Goal: Task Accomplishment & Management: Manage account settings

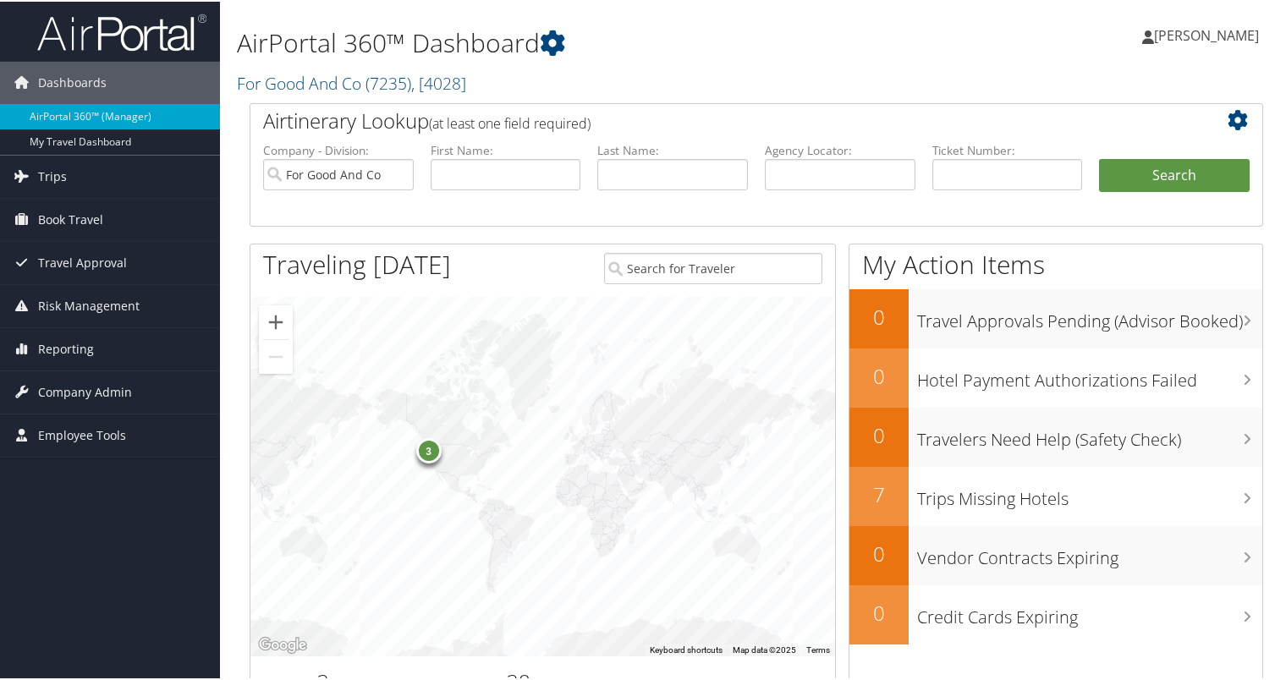
click at [426, 450] on div "3" at bounding box center [428, 449] width 25 height 25
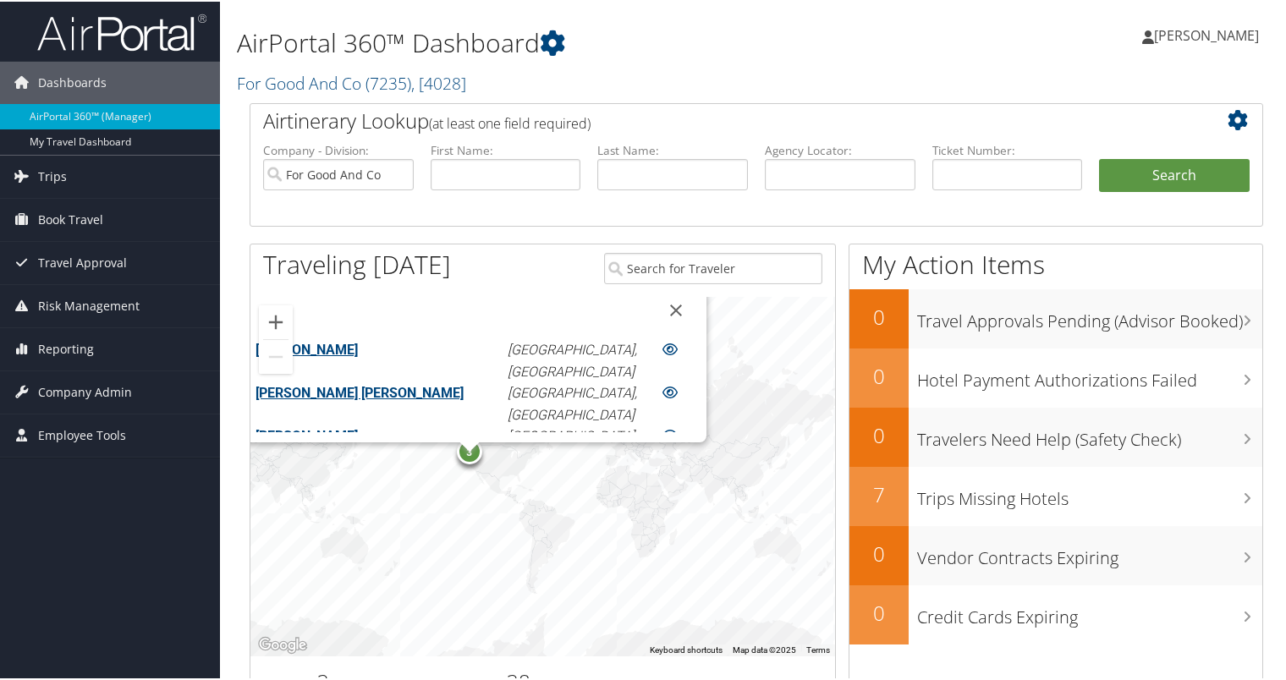
click at [394, 393] on link "CLAIRE ELISE POELWIJK" at bounding box center [360, 391] width 208 height 16
click at [358, 346] on link "[PERSON_NAME]" at bounding box center [307, 348] width 102 height 16
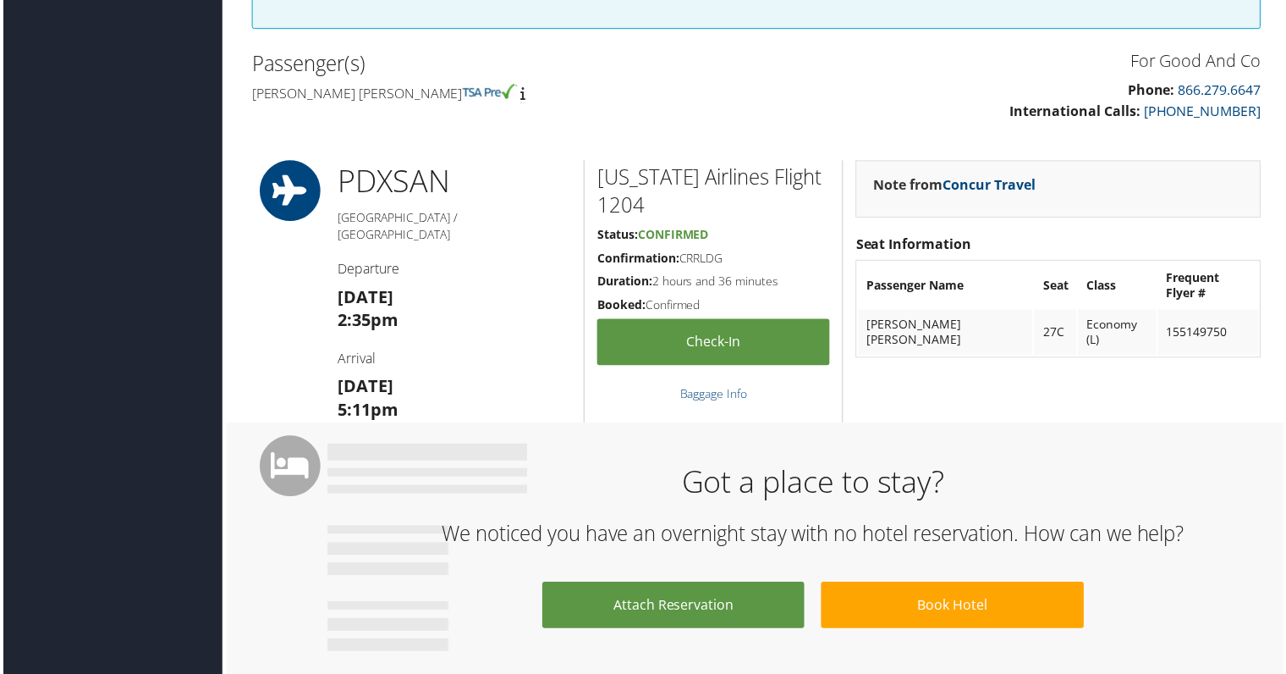
scroll to position [490, 0]
